Goal: Communication & Community: Answer question/provide support

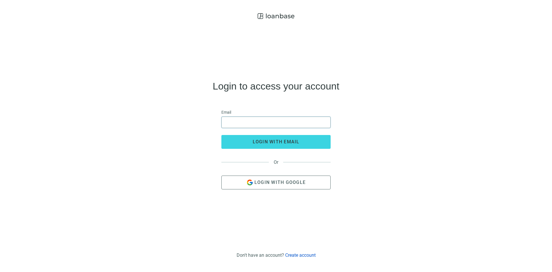
click at [263, 125] on input "email" at bounding box center [276, 122] width 102 height 11
type input "**********"
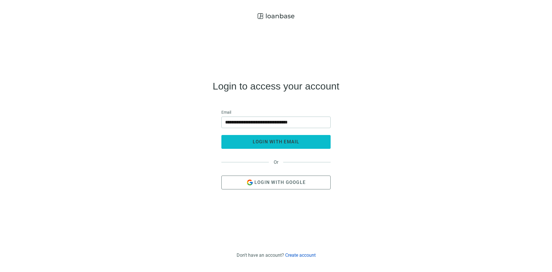
click at [278, 139] on span "login with email" at bounding box center [276, 141] width 47 height 5
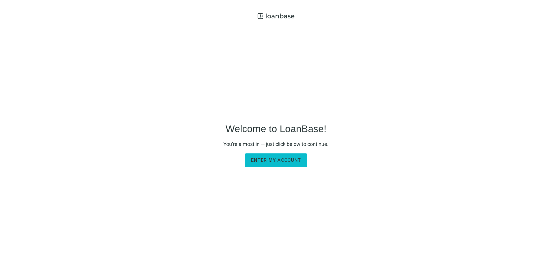
click at [284, 155] on button "Enter my account" at bounding box center [276, 160] width 62 height 14
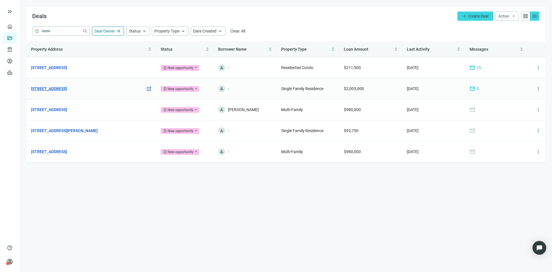
click at [67, 89] on link "[STREET_ADDRESS]" at bounding box center [49, 88] width 36 height 6
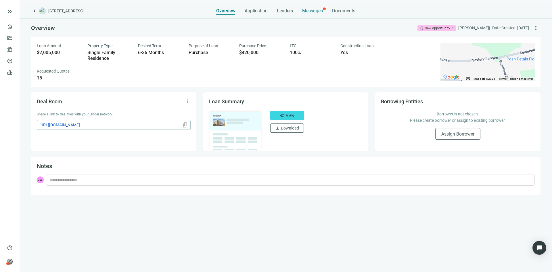
click at [319, 11] on span "Messages" at bounding box center [312, 10] width 21 height 5
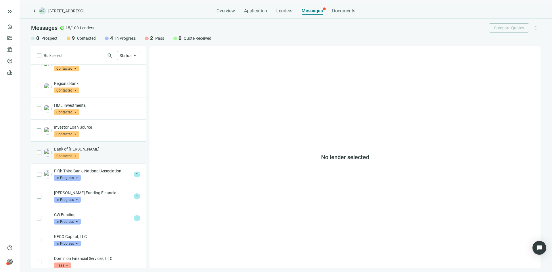
scroll to position [115, 0]
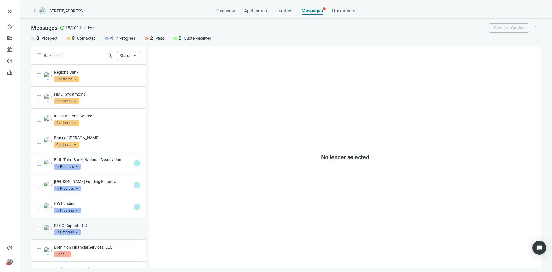
click at [97, 222] on p "KECO Capital, LLC" at bounding box center [97, 225] width 86 height 6
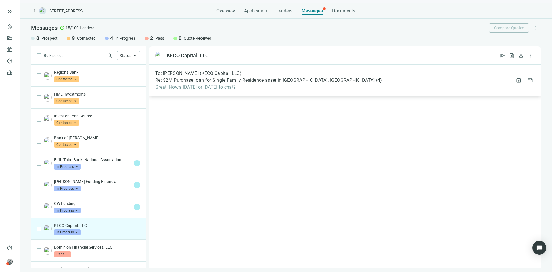
click at [204, 91] on div "To: [PERSON_NAME] (KECO Capital, LLC) Re: $2M Purchase loan for Single Family R…" at bounding box center [345, 80] width 391 height 31
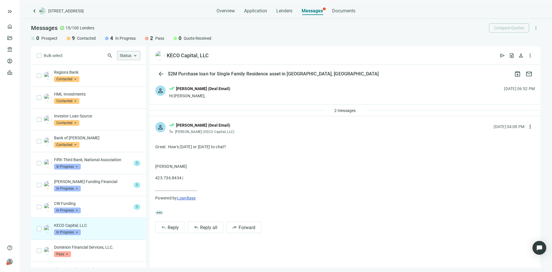
click at [134, 58] on span "keyboard_arrow_up" at bounding box center [135, 55] width 5 height 5
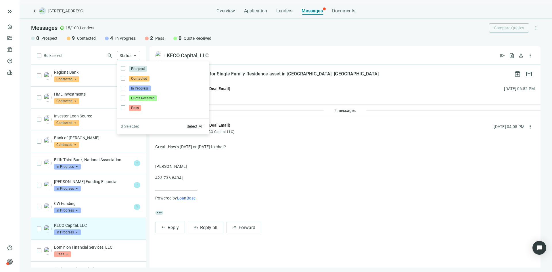
click at [99, 57] on div "search Status keyboard_arrow_up Prospect Only Contacted Only In Progress Only Q…" at bounding box center [102, 55] width 78 height 9
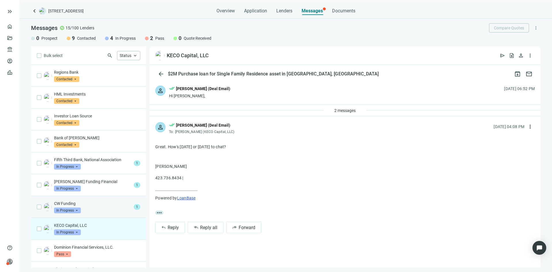
click at [110, 205] on div "CW Funding In Progress arrow_drop_down" at bounding box center [92, 207] width 77 height 13
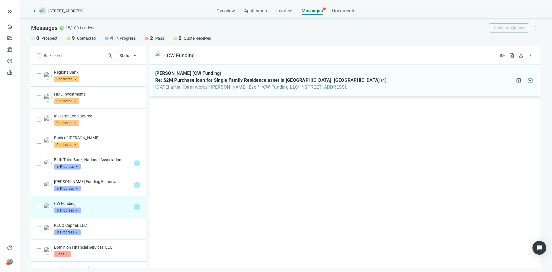
click at [201, 88] on span "Monday after 10am works *Howard Wieder, Esq.* *CW Funding LLC* *1021 Cedar Lane," at bounding box center [271, 87] width 232 height 6
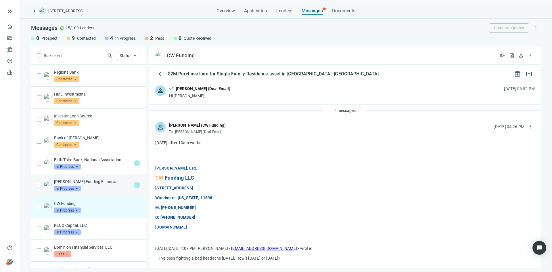
click at [97, 180] on div "Kennedy Funding Financial In Progress arrow_drop_down" at bounding box center [92, 185] width 77 height 13
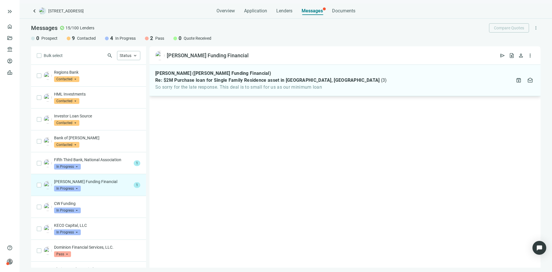
click at [194, 89] on span "So sorry for the late response. This deal is to small for us as our minimum loan" at bounding box center [271, 87] width 232 height 6
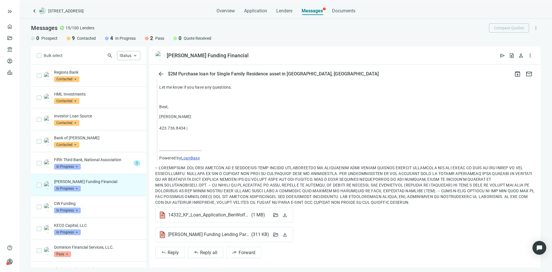
scroll to position [416, 0]
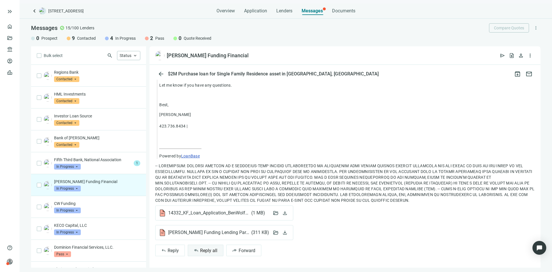
click at [203, 251] on span "Reply all" at bounding box center [208, 250] width 17 height 5
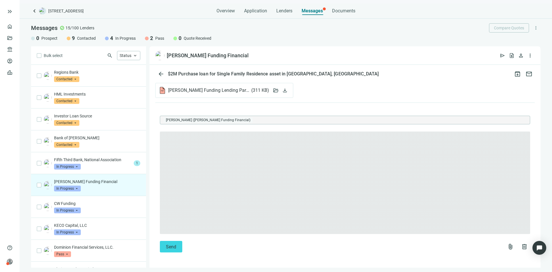
scroll to position [559, 0]
type textarea "**********"
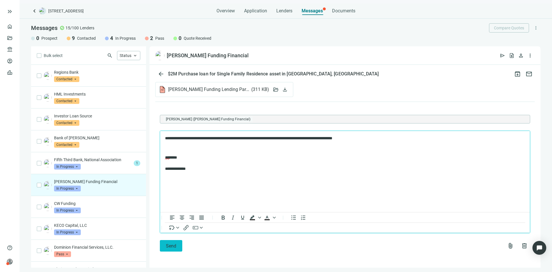
click at [167, 247] on span "Send" at bounding box center [171, 245] width 10 height 5
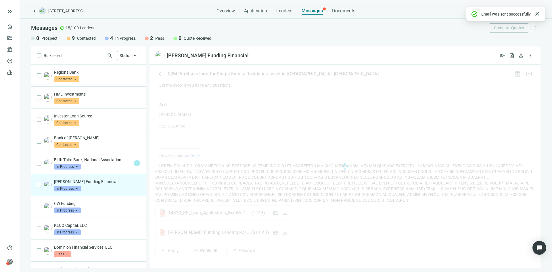
scroll to position [528, 0]
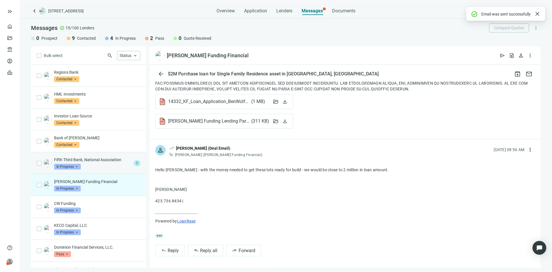
click at [101, 161] on div "Fifth Third Bank, National Association In Progress arrow_drop_down" at bounding box center [92, 163] width 77 height 13
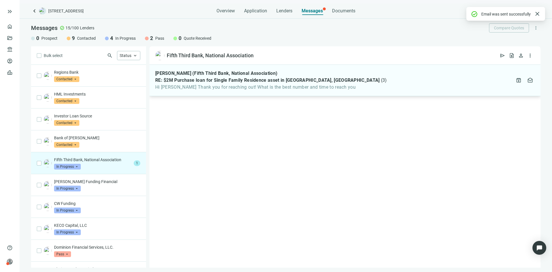
click at [255, 82] on span "RE: $2M Purchase loan for Single Family Residence asset in Knoxville, TN" at bounding box center [267, 80] width 225 height 6
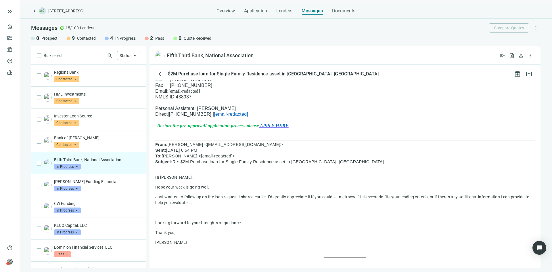
scroll to position [115, 0]
drag, startPoint x: 209, startPoint y: 154, endPoint x: 376, endPoint y: 148, distance: 166.4
click at [376, 148] on p "From: Jen West <assistant@loanbase.co> Sent: Friday, September 19, 2025 6:54 PM…" at bounding box center [345, 152] width 380 height 23
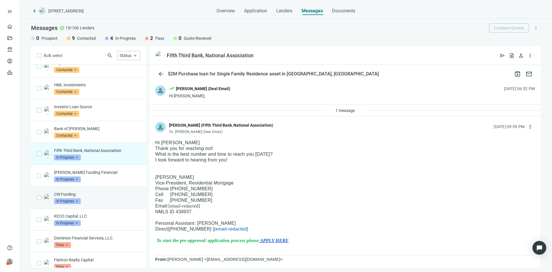
scroll to position [125, 0]
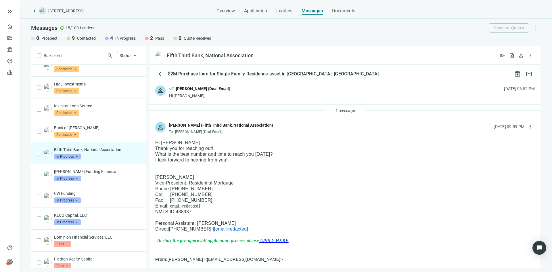
drag, startPoint x: 92, startPoint y: 182, endPoint x: 255, endPoint y: 178, distance: 163.2
click at [255, 178] on p "Michelle Stropes" at bounding box center [345, 177] width 380 height 6
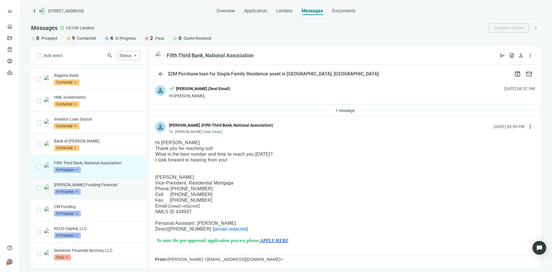
scroll to position [96, 0]
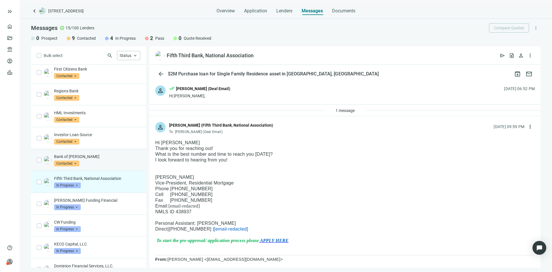
click at [96, 154] on p "Bank of Bartlett" at bounding box center [97, 157] width 86 height 6
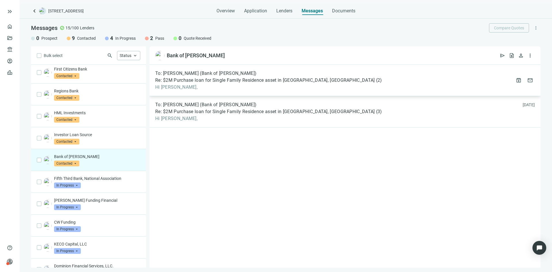
click at [218, 83] on span "Re: $2M Purchase loan for Single Family Residence asset in Knoxville, TN" at bounding box center [265, 80] width 220 height 6
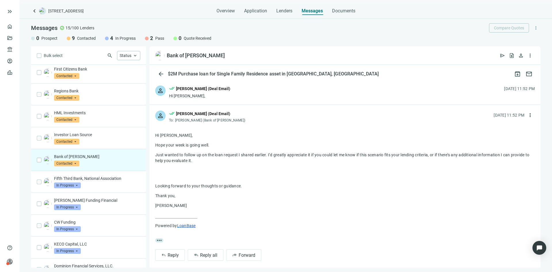
drag, startPoint x: 175, startPoint y: 208, endPoint x: 152, endPoint y: 134, distance: 77.6
click at [152, 134] on div "more_horiz reply Reply reply_all Reply all forward Forward" at bounding box center [345, 195] width 391 height 143
click at [120, 132] on div "Investor Loan Source Contacted arrow_drop_down" at bounding box center [97, 138] width 86 height 13
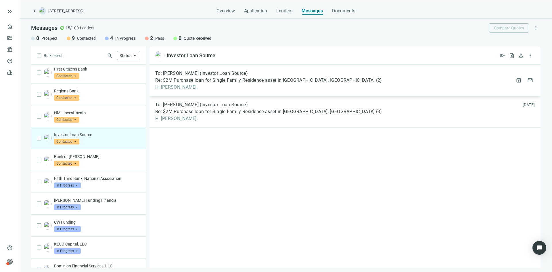
click at [202, 96] on div "To: Natalie Larson (Investor Loan Source) Re: $2M Purchase loan for Single Fami…" at bounding box center [345, 80] width 391 height 31
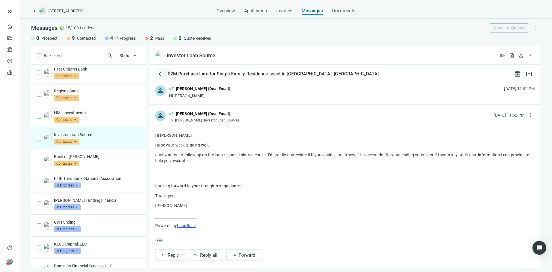
click at [162, 71] on span "arrow_back" at bounding box center [161, 73] width 7 height 7
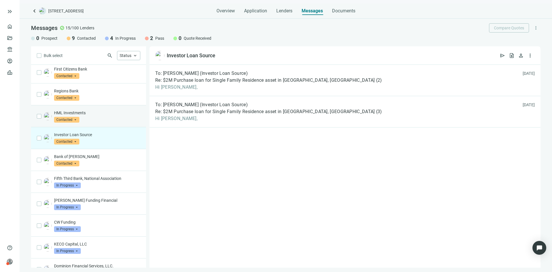
click at [100, 112] on div "HML Investments Contacted arrow_drop_down" at bounding box center [97, 116] width 86 height 13
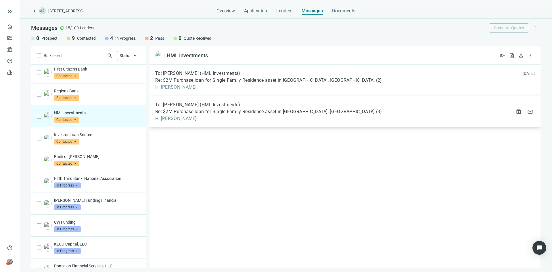
click at [215, 109] on span "Re: $2M Purchase loan for Single Family Residence asset in Knoxville, TN" at bounding box center [265, 112] width 220 height 6
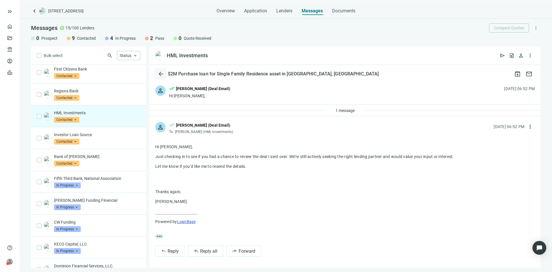
click at [159, 73] on span "arrow_back" at bounding box center [161, 73] width 7 height 7
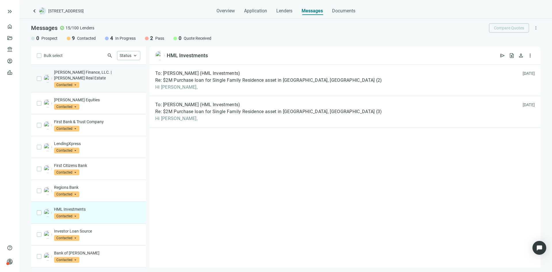
click at [91, 73] on p "Churchill Finance, LLC. | Churchill Real Estate" at bounding box center [97, 75] width 86 height 12
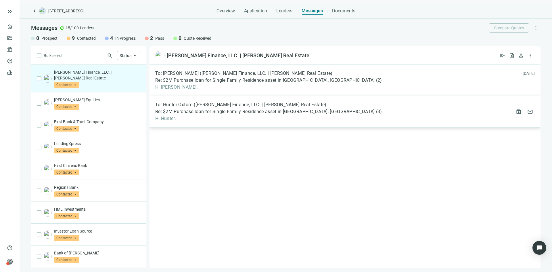
click at [199, 115] on div "To: Hunter Oxford (Churchill Finance, LLC. | Churchill Real Estate) Re: $2M Pur…" at bounding box center [268, 112] width 227 height 20
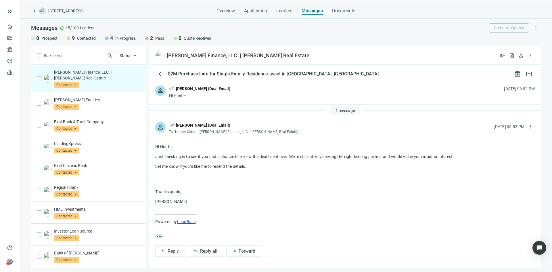
click at [350, 110] on span "1 message" at bounding box center [345, 110] width 19 height 5
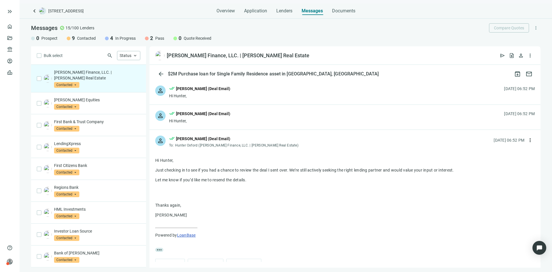
click at [215, 117] on div "done_all Jen West (Deal Email)" at bounding box center [199, 113] width 61 height 7
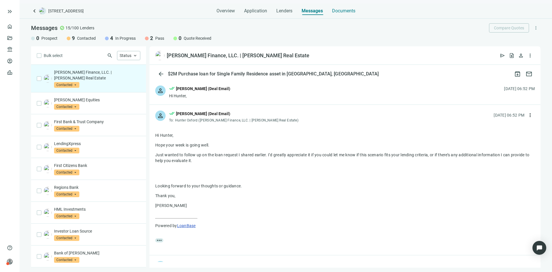
click at [342, 13] on span "Documents" at bounding box center [343, 11] width 23 height 6
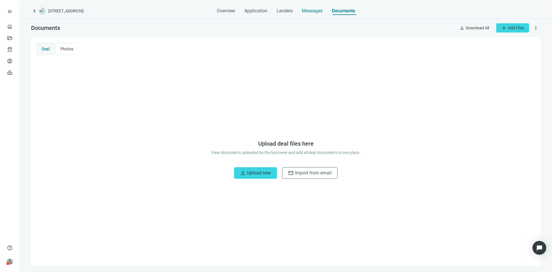
click at [316, 7] on div "Messages" at bounding box center [312, 9] width 21 height 12
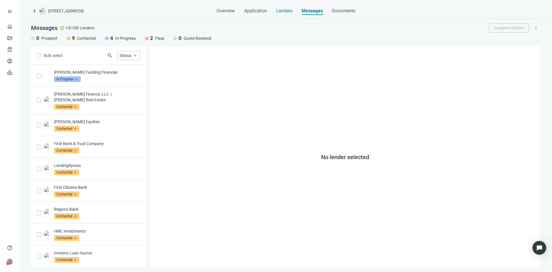
click at [281, 10] on span "Lenders" at bounding box center [285, 11] width 16 height 6
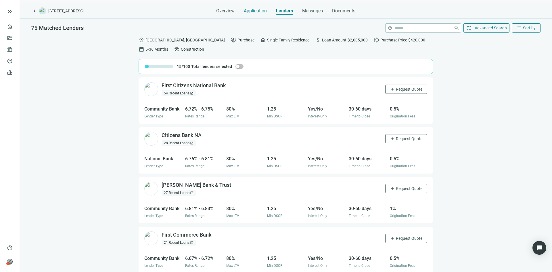
click at [259, 11] on span "Application" at bounding box center [255, 11] width 23 height 6
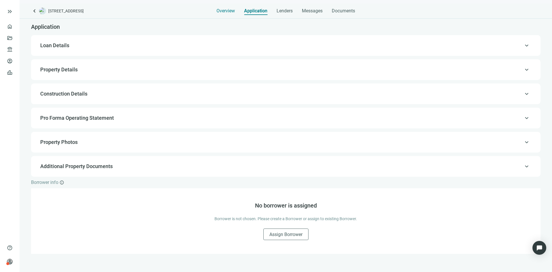
click at [226, 10] on span "Overview" at bounding box center [226, 11] width 18 height 6
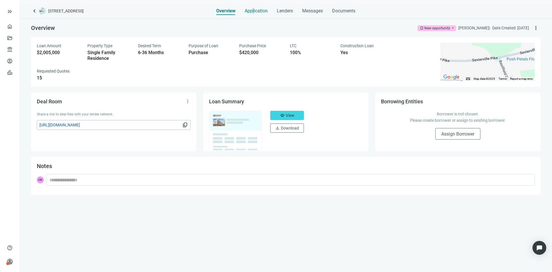
click at [253, 12] on span "Application" at bounding box center [256, 11] width 23 height 6
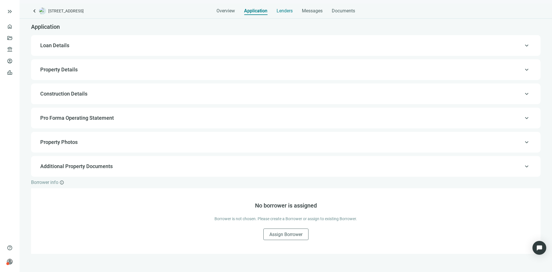
click at [290, 12] on span "Lenders" at bounding box center [285, 11] width 16 height 6
